Goal: Information Seeking & Learning: Learn about a topic

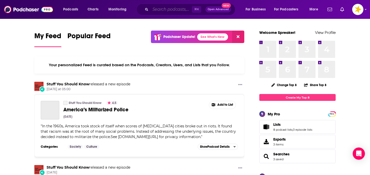
click at [172, 8] on input "Search podcasts, credits, & more..." at bounding box center [170, 9] width 41 height 8
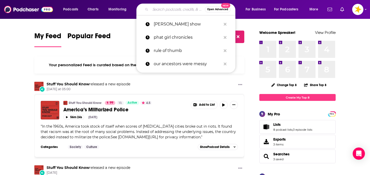
paste input "CyberSecurity Summary"
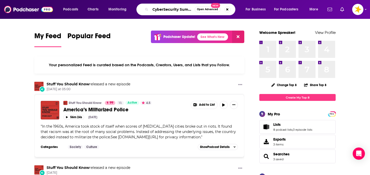
scroll to position [0, 6]
type input "CyberSecurity Summary"
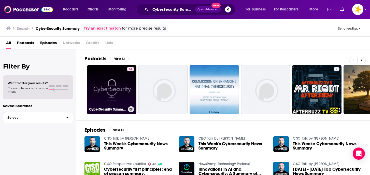
click at [121, 84] on link "54 CyberSecurity Summary" at bounding box center [111, 89] width 49 height 49
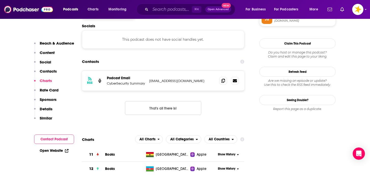
scroll to position [440, 0]
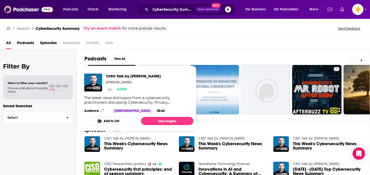
click at [122, 136] on link "CISO Talk by [PERSON_NAME]" at bounding box center [127, 138] width 47 height 4
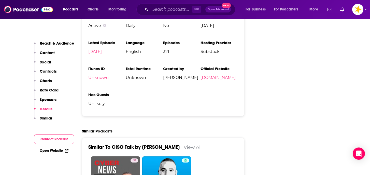
scroll to position [580, 0]
click at [200, 80] on link "[DOMAIN_NAME]" at bounding box center [217, 77] width 35 height 5
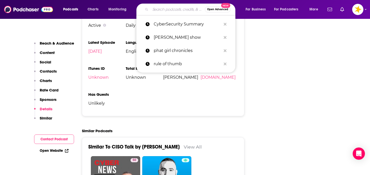
click at [169, 10] on input "Search podcasts, credits, & more..." at bounding box center [177, 9] width 54 height 8
paste input "True Crime Rocket Science"
type input "True Crime Rocket Science"
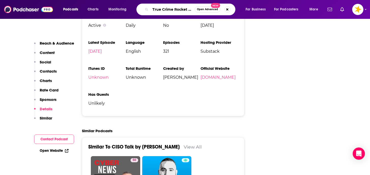
scroll to position [0, 10]
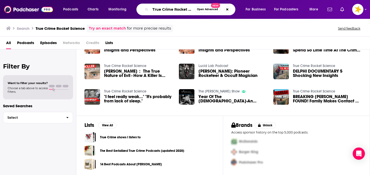
scroll to position [0, 10]
drag, startPoint x: 153, startPoint y: 10, endPoint x: 205, endPoint y: 10, distance: 52.1
click at [205, 10] on div "True Crime Rocket Science Open Advanced New" at bounding box center [185, 10] width 99 height 12
paste input "Crime Night"
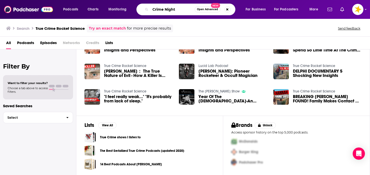
type input "Crime Night"
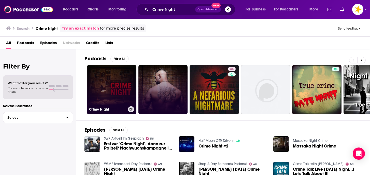
click at [118, 94] on link "Crime Night" at bounding box center [111, 89] width 49 height 49
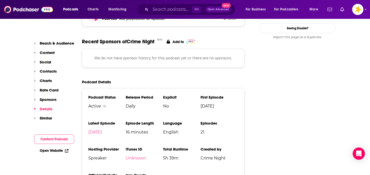
scroll to position [556, 0]
